Goal: Find contact information: Find contact information

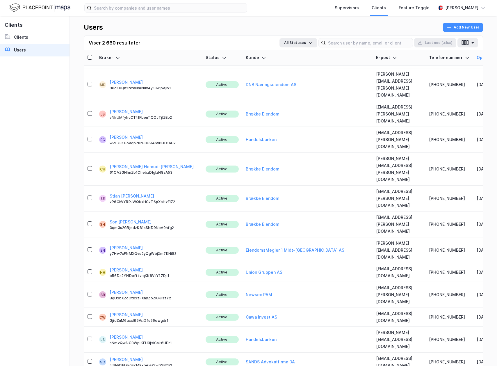
scroll to position [194, 0]
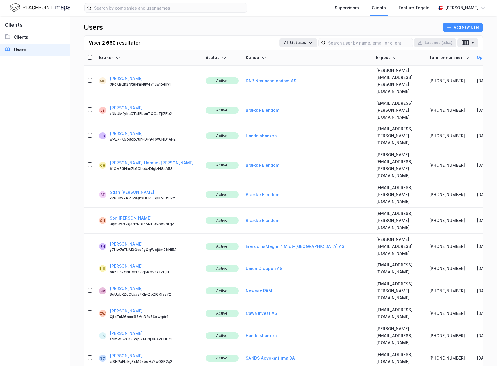
drag, startPoint x: 421, startPoint y: 311, endPoint x: 338, endPoint y: 309, distance: 83.5
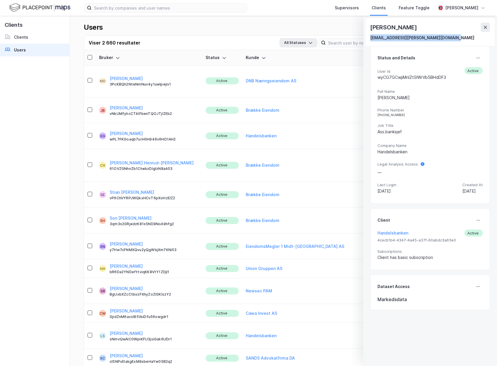
drag, startPoint x: 456, startPoint y: 40, endPoint x: 370, endPoint y: 37, distance: 86.2
click at [370, 37] on div "[EMAIL_ADDRESS][PERSON_NAME][DOMAIN_NAME]" at bounding box center [430, 37] width 120 height 7
copy div "[EMAIL_ADDRESS][PERSON_NAME][DOMAIN_NAME]"
click at [486, 27] on icon at bounding box center [485, 27] width 3 height 3
